Goal: Information Seeking & Learning: Learn about a topic

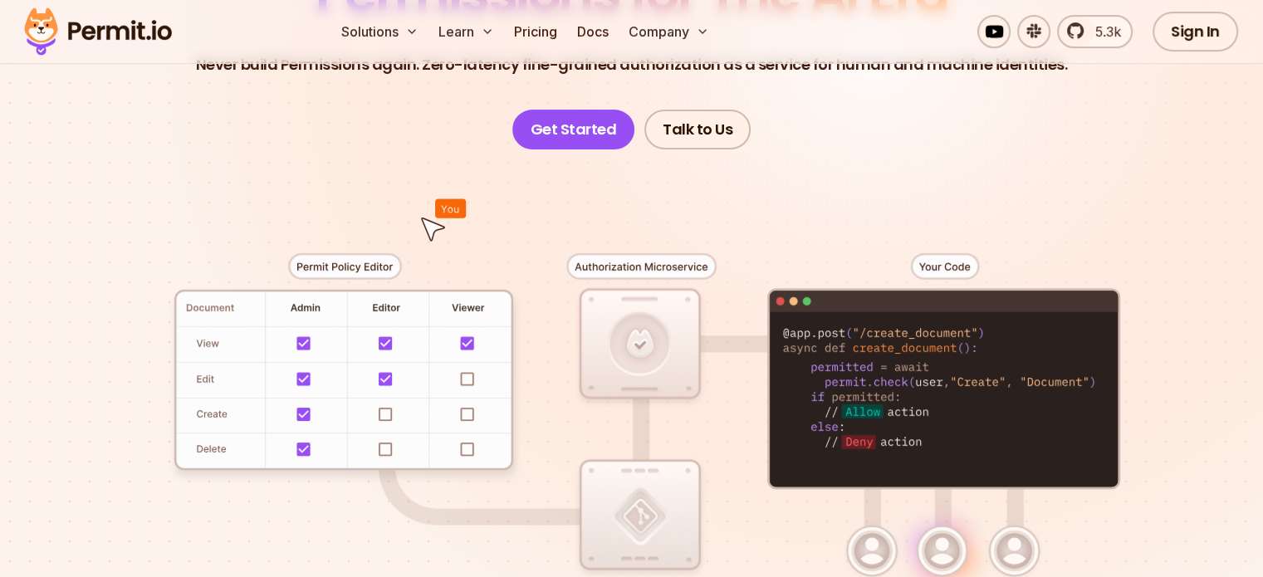
scroll to position [252, 0]
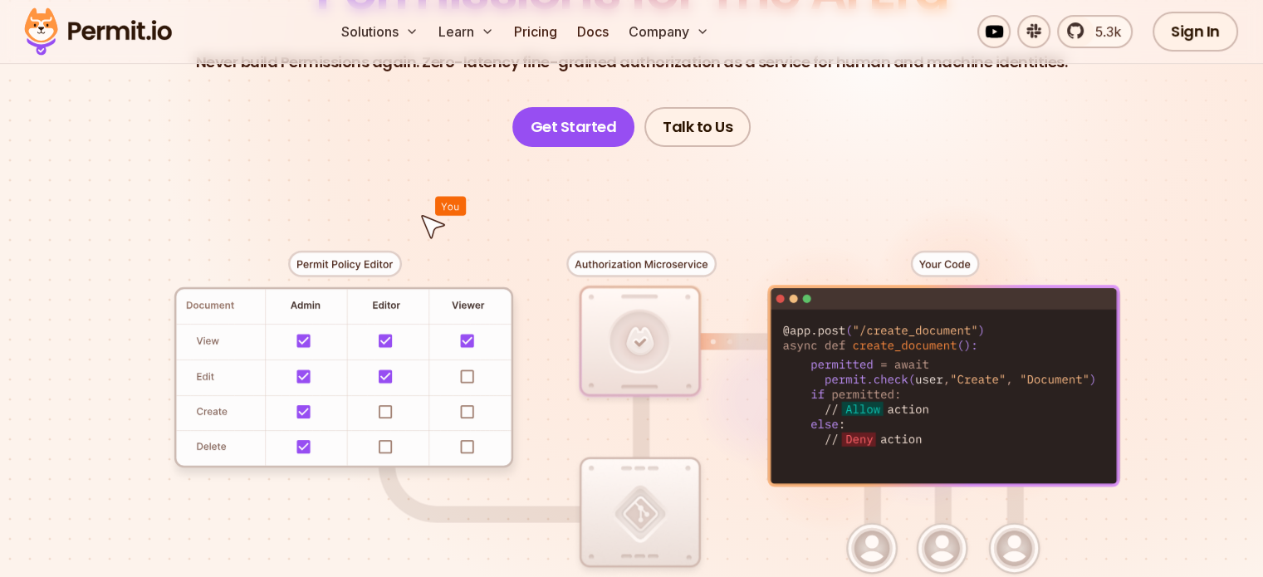
click at [849, 466] on div at bounding box center [632, 452] width 1162 height 611
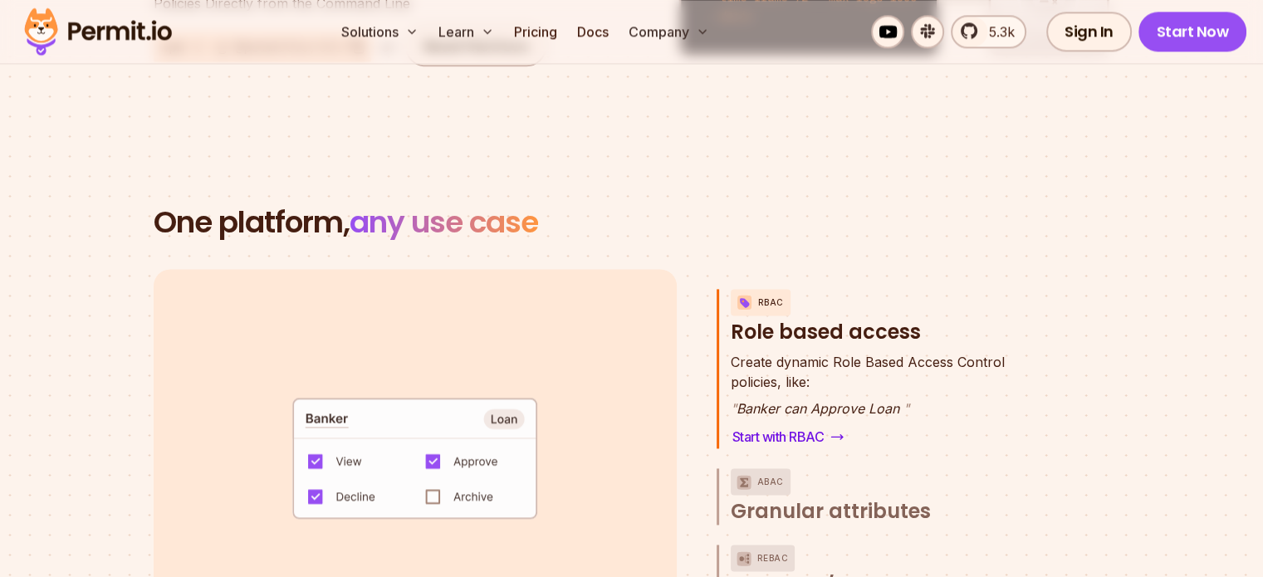
scroll to position [2233, 0]
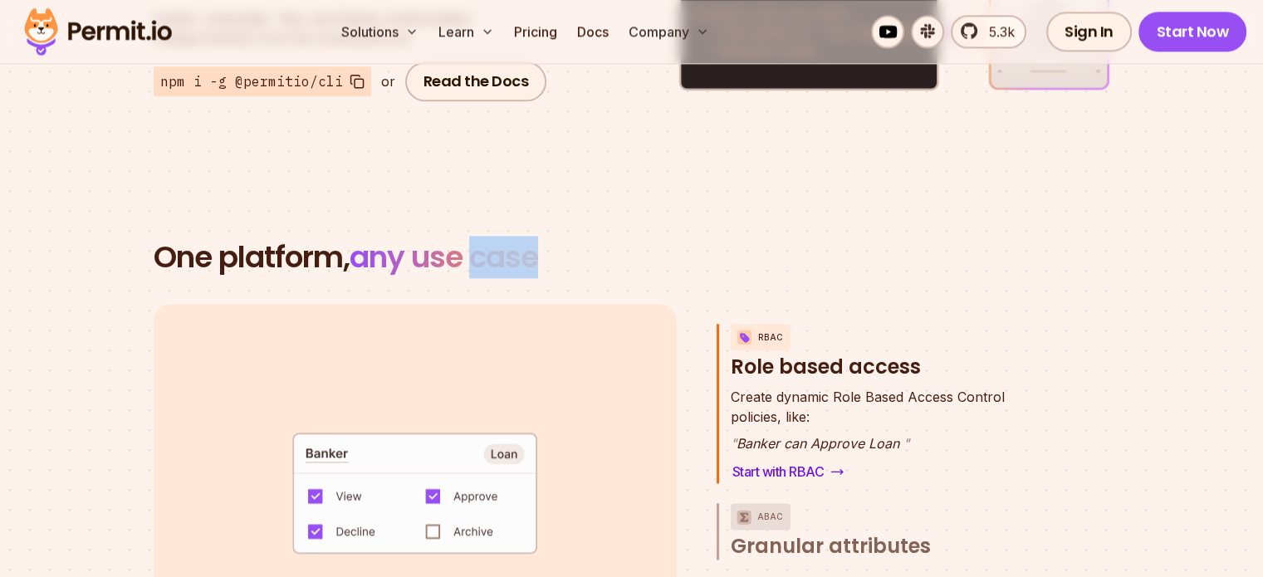
drag, startPoint x: 478, startPoint y: 240, endPoint x: 634, endPoint y: 235, distance: 156.2
click at [634, 241] on h2 "One platform, any use case" at bounding box center [632, 257] width 956 height 33
click at [763, 324] on h3 "RBAC Role based access" at bounding box center [886, 352] width 310 height 56
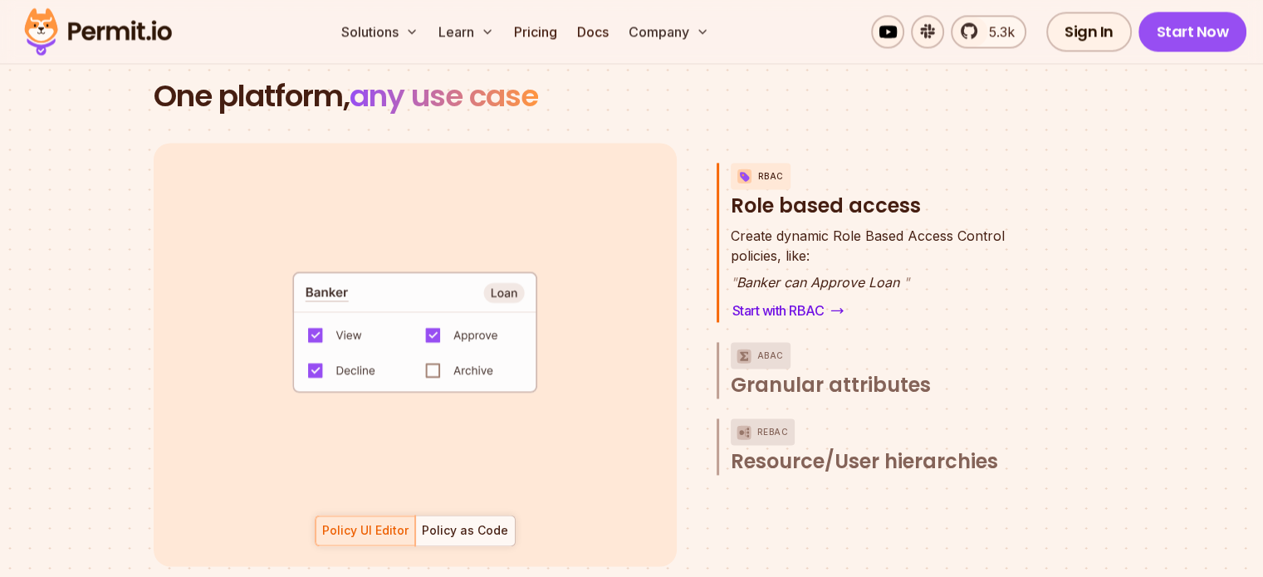
scroll to position [2397, 0]
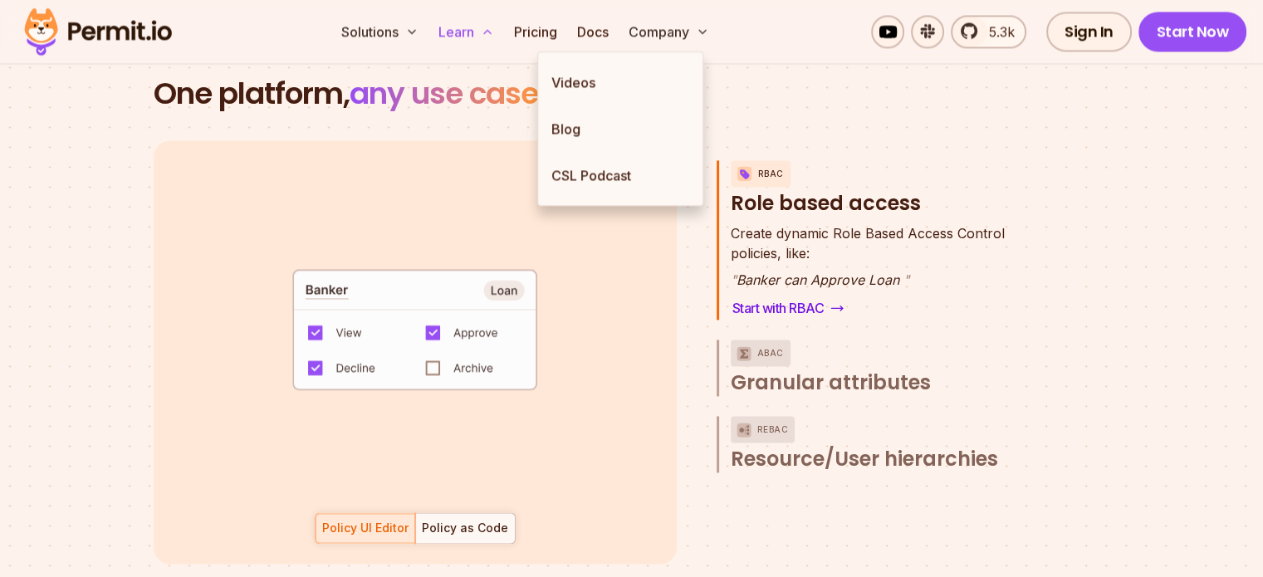
click at [501, 36] on button "Learn" at bounding box center [466, 31] width 69 height 33
click at [565, 135] on link "Blog" at bounding box center [620, 128] width 164 height 46
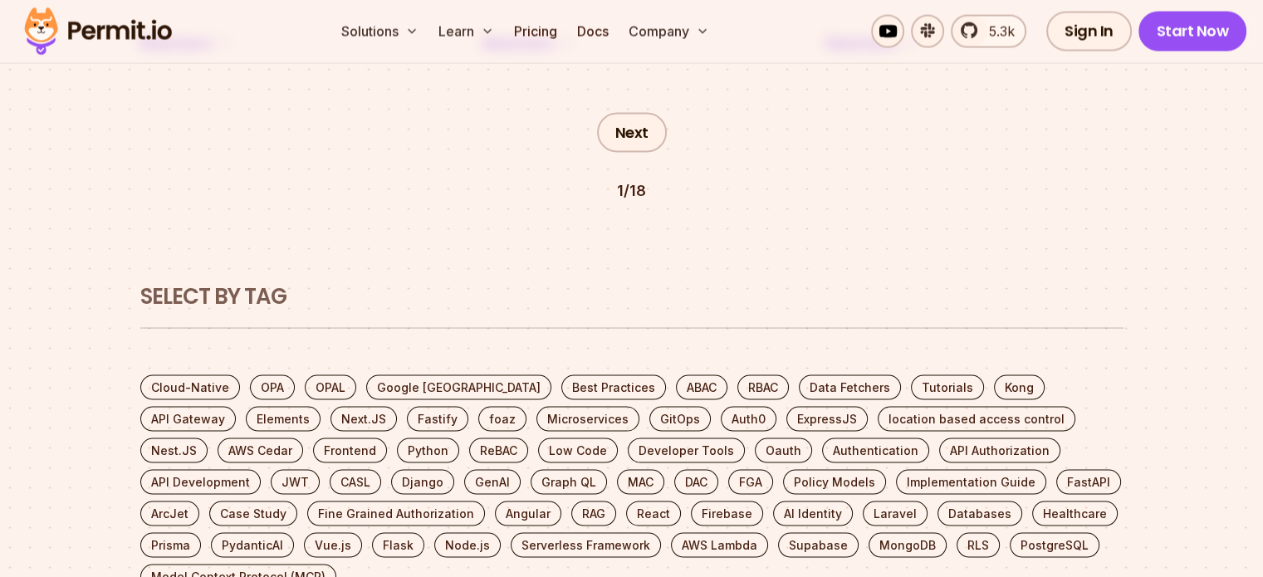
scroll to position [3253, 0]
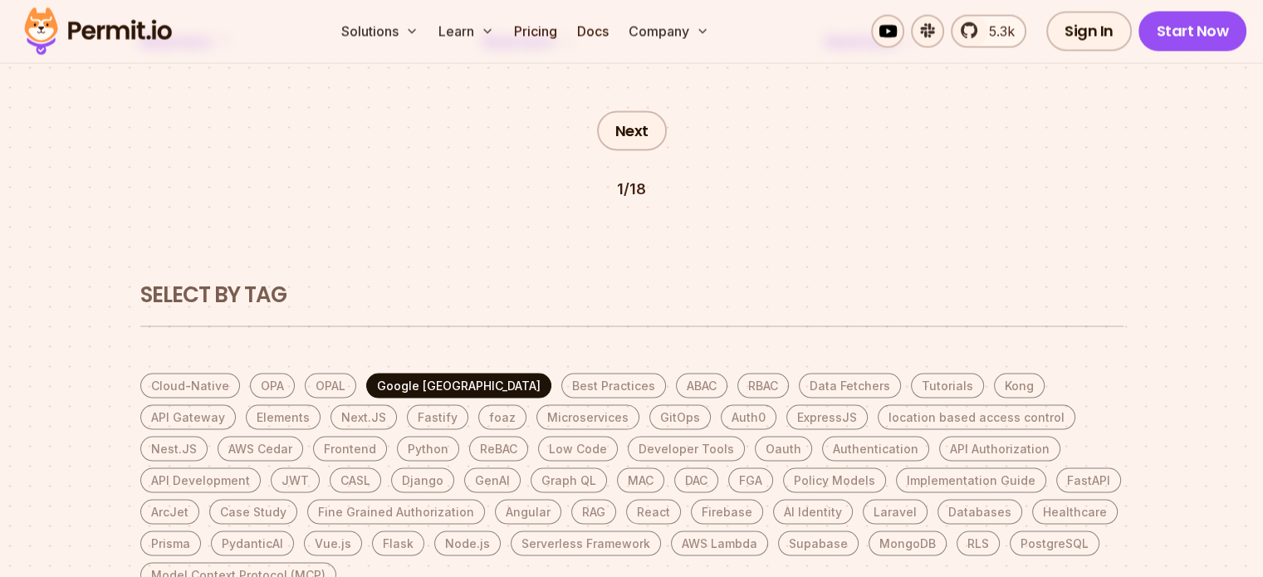
click at [442, 374] on link "Google [GEOGRAPHIC_DATA]" at bounding box center [458, 386] width 185 height 25
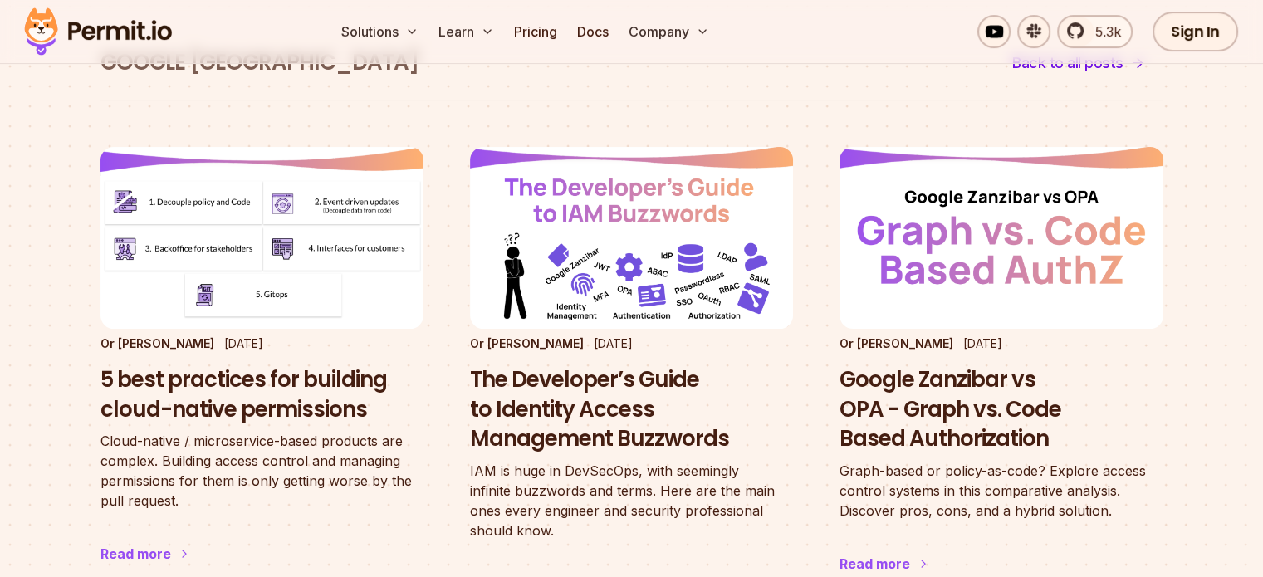
click at [474, 228] on img at bounding box center [631, 238] width 323 height 182
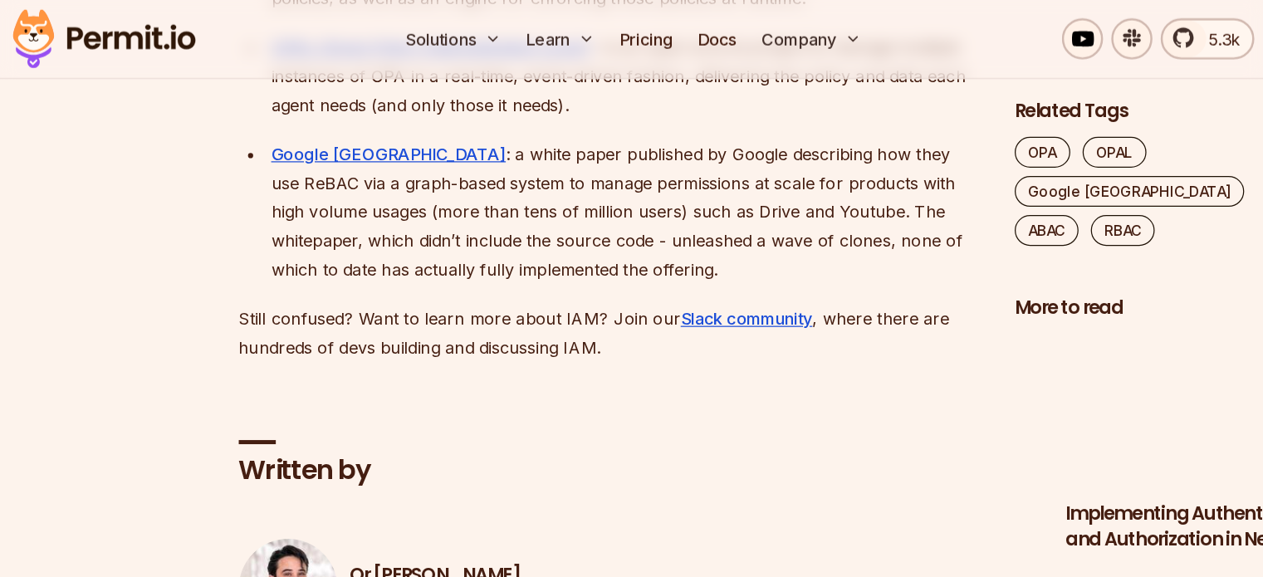
scroll to position [4745, 0]
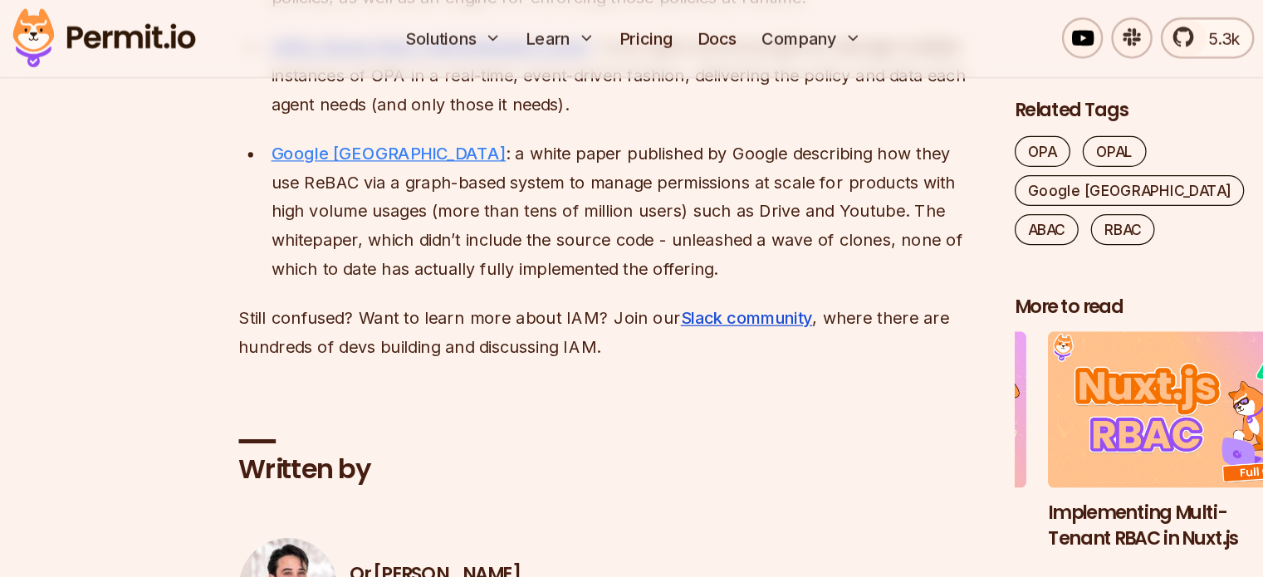
click at [311, 130] on link "Google [GEOGRAPHIC_DATA]" at bounding box center [327, 124] width 189 height 17
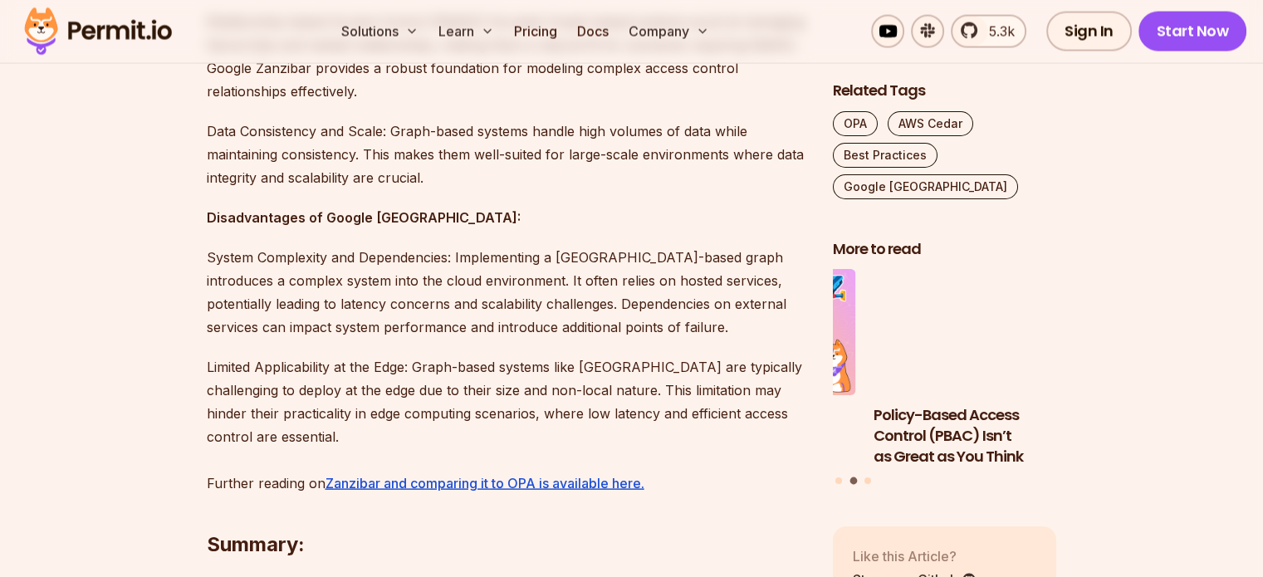
scroll to position [3358, 0]
